Goal: Task Accomplishment & Management: Use online tool/utility

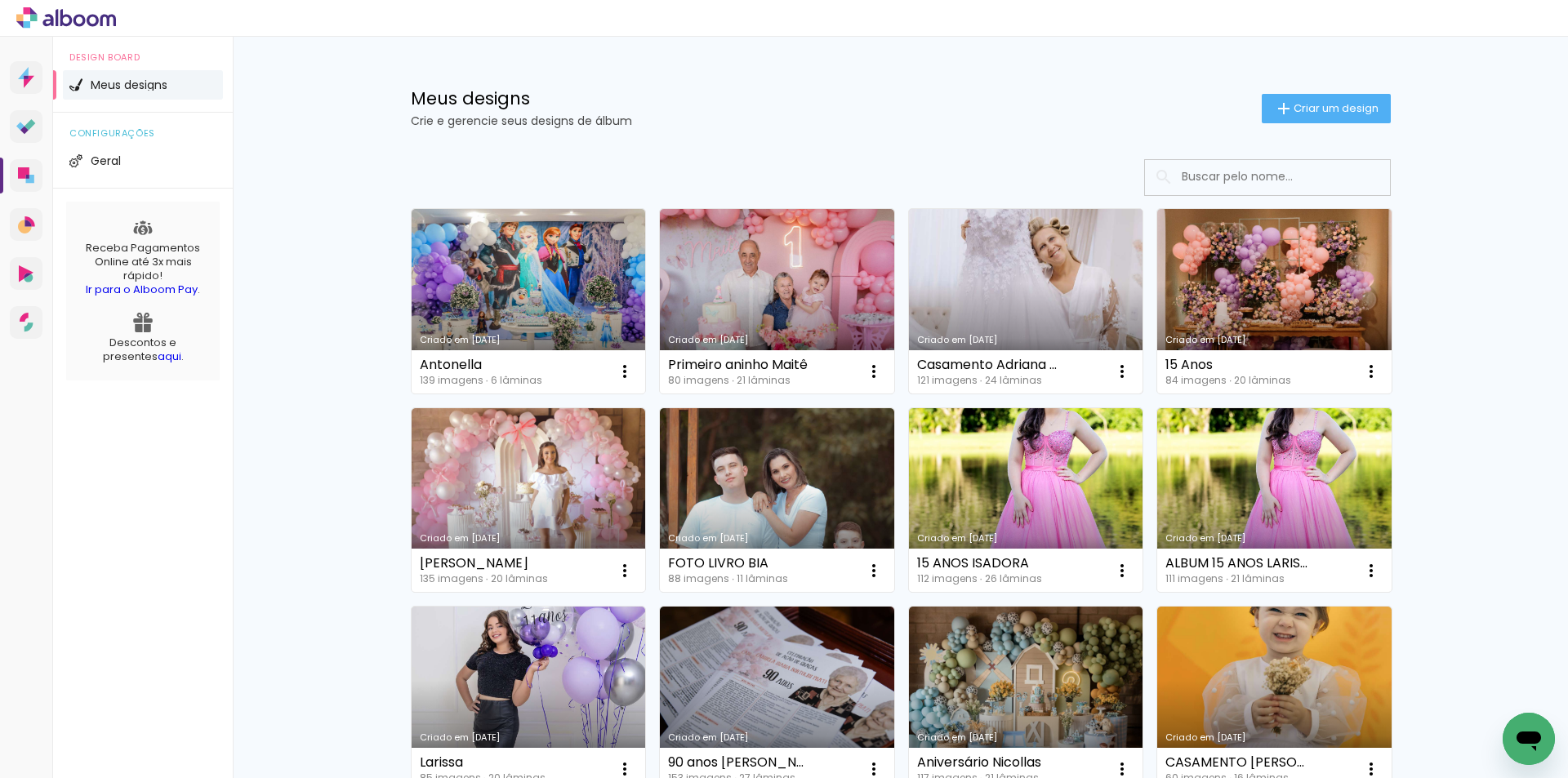
click at [998, 306] on link "Criado em [DATE]" at bounding box center [1026, 301] width 235 height 184
